Goal: Transaction & Acquisition: Book appointment/travel/reservation

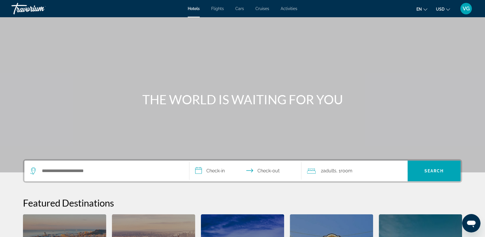
click at [219, 9] on span "Flights" at bounding box center [217, 8] width 13 height 5
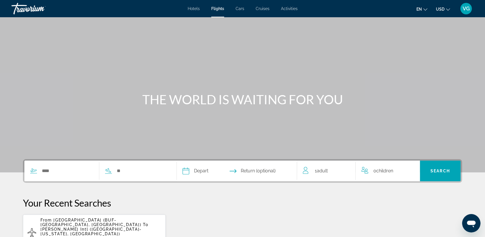
click at [55, 176] on div "Search widget" at bounding box center [96, 171] width 144 height 21
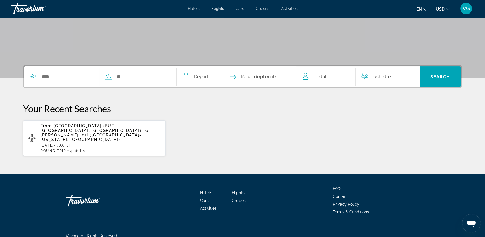
scroll to position [96, 0]
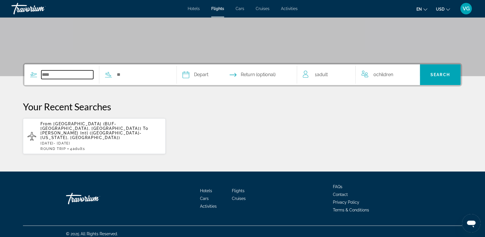
click at [50, 76] on input "Search widget" at bounding box center [67, 74] width 52 height 9
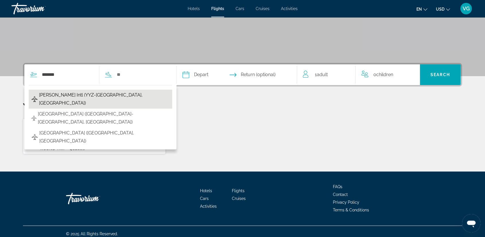
click at [57, 95] on span "Lester B Pearson Intl (YYZ-Toronto, Canada)" at bounding box center [104, 99] width 131 height 16
type input "**********"
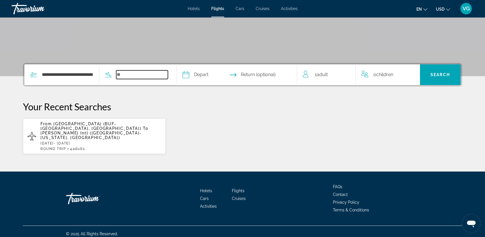
click at [125, 74] on input "Search widget" at bounding box center [142, 74] width 52 height 9
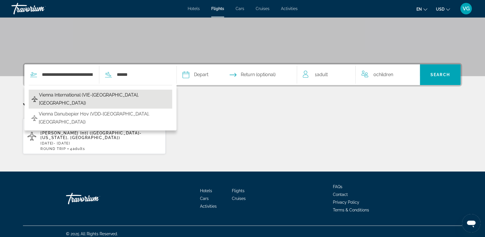
click at [98, 95] on span "Vienna International (VIE-Vienna, Austria)" at bounding box center [104, 99] width 130 height 16
type input "**********"
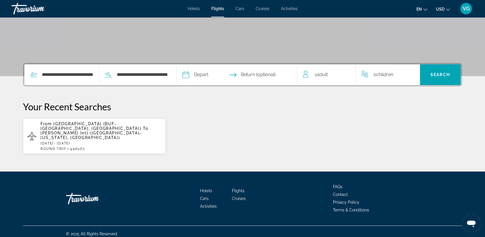
click at [196, 74] on input "Depart date" at bounding box center [210, 75] width 59 height 22
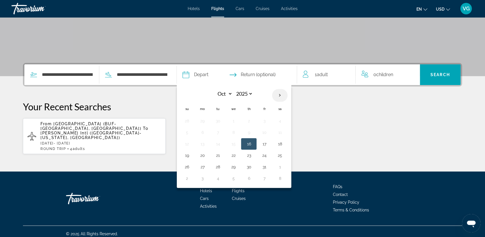
click at [280, 95] on th "Next month" at bounding box center [280, 95] width 16 height 13
select select "**"
click at [237, 132] on button "10" at bounding box center [233, 132] width 9 height 8
type input "**********"
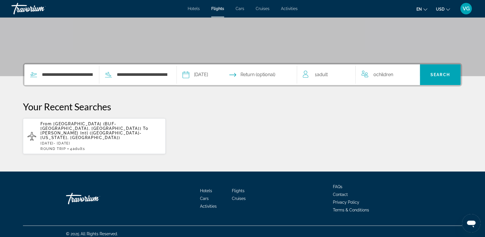
click at [263, 74] on input "Return date" at bounding box center [269, 75] width 59 height 22
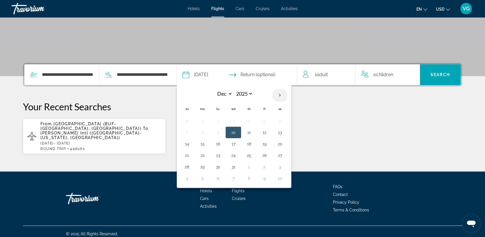
click at [280, 96] on th "Next month" at bounding box center [280, 95] width 16 height 13
select select "*"
select select "****"
click at [277, 132] on button "10" at bounding box center [279, 132] width 9 height 8
type input "**********"
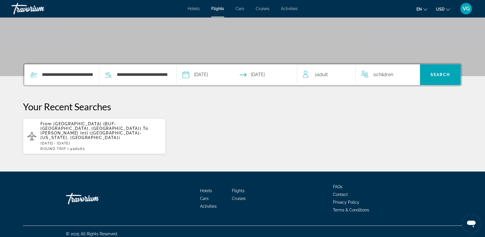
click at [333, 73] on div "1 Adult Adults" at bounding box center [329, 75] width 53 height 8
click at [346, 72] on icon "Increment adults" at bounding box center [347, 73] width 5 height 7
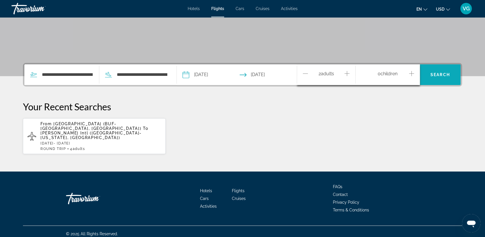
click at [426, 78] on span "Search" at bounding box center [440, 75] width 41 height 14
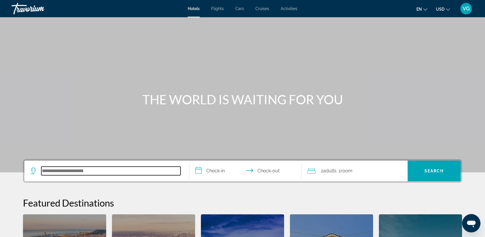
click at [76, 173] on input "Search hotel destination" at bounding box center [110, 171] width 139 height 9
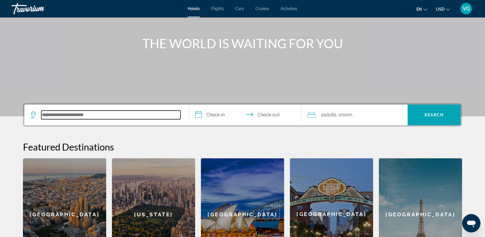
scroll to position [64, 0]
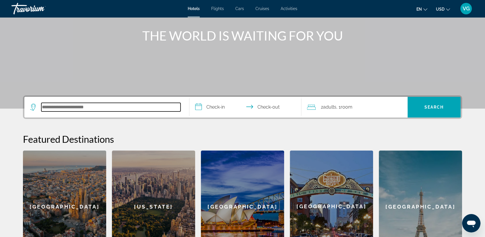
click at [55, 106] on input "Search hotel destination" at bounding box center [110, 107] width 139 height 9
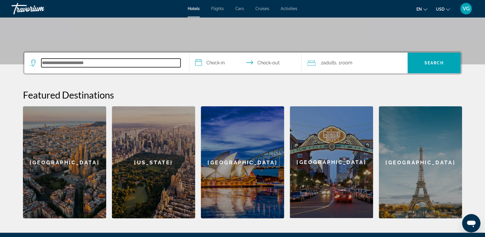
scroll to position [108, 0]
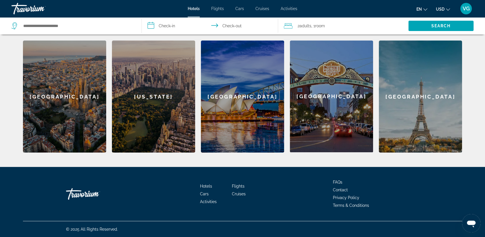
scroll to position [174, 0]
click at [240, 184] on span "Flights" at bounding box center [238, 186] width 13 height 5
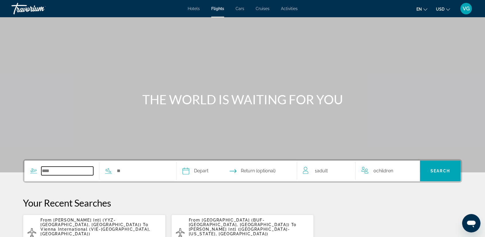
click at [53, 169] on input "Search widget" at bounding box center [67, 171] width 52 height 9
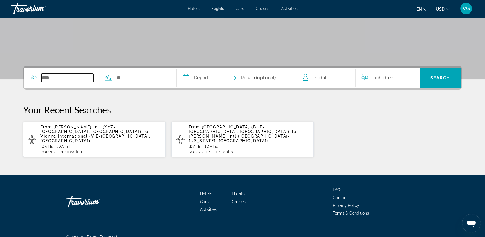
scroll to position [96, 0]
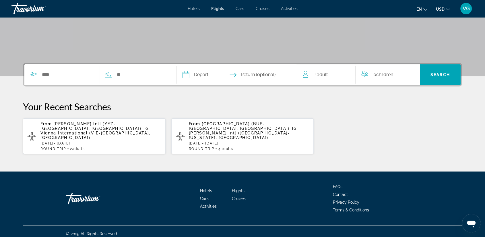
click at [72, 133] on div "From Lester B Pearson Intl (YYZ-Toronto, Canada) To Vienna International (VIE-V…" at bounding box center [100, 135] width 121 height 29
